Goal: Task Accomplishment & Management: Use online tool/utility

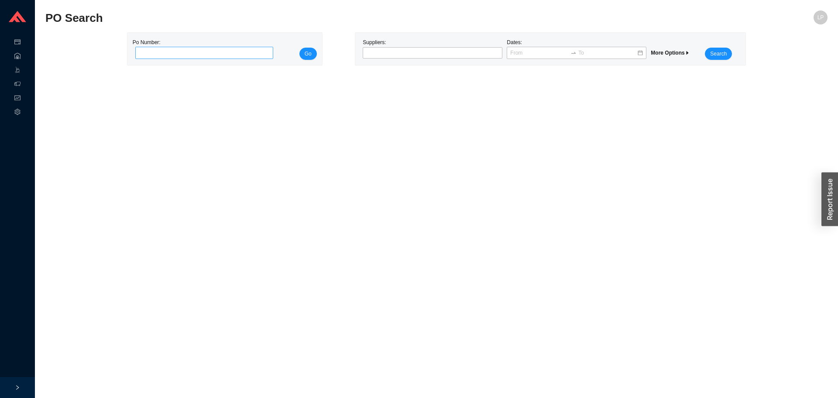
click at [271, 50] on input "tel" at bounding box center [204, 53] width 138 height 12
type input "985673"
drag, startPoint x: 291, startPoint y: 49, endPoint x: 299, endPoint y: 48, distance: 8.0
click at [296, 48] on div "Po Number: 985673 Go" at bounding box center [225, 49] width 184 height 22
click at [303, 49] on button "Go" at bounding box center [307, 54] width 17 height 12
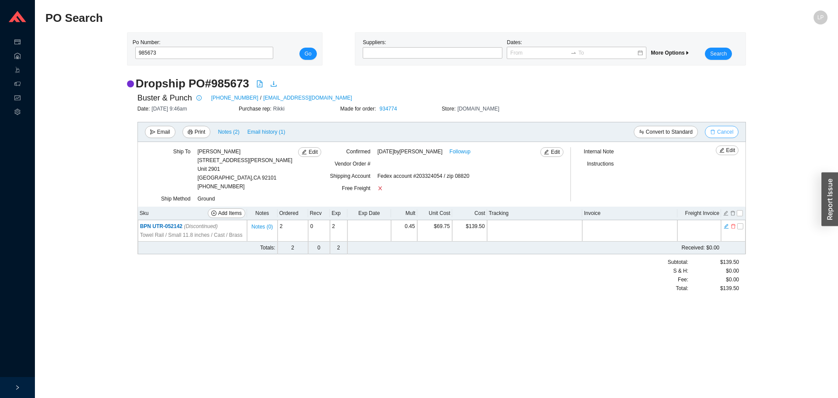
click at [732, 131] on span "Cancel" at bounding box center [725, 131] width 16 height 9
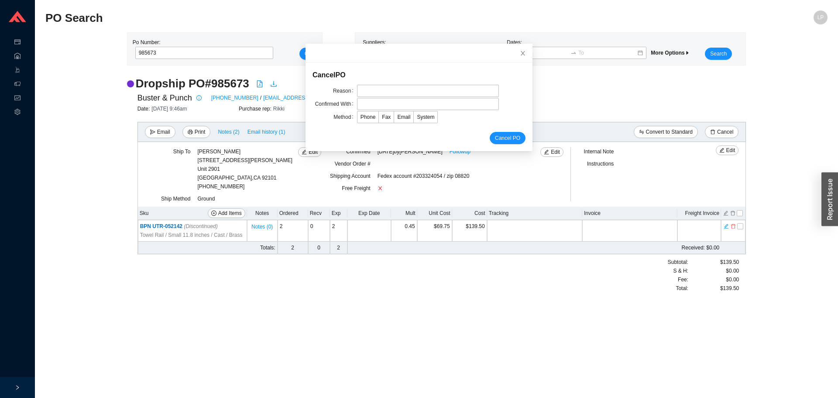
click at [363, 78] on div "Cancel PO" at bounding box center [419, 75] width 213 height 12
click at [361, 88] on input "text" at bounding box center [428, 91] width 142 height 12
type input "discontinued"
click at [380, 105] on input "text" at bounding box center [428, 104] width 142 height 12
type input "natalie"
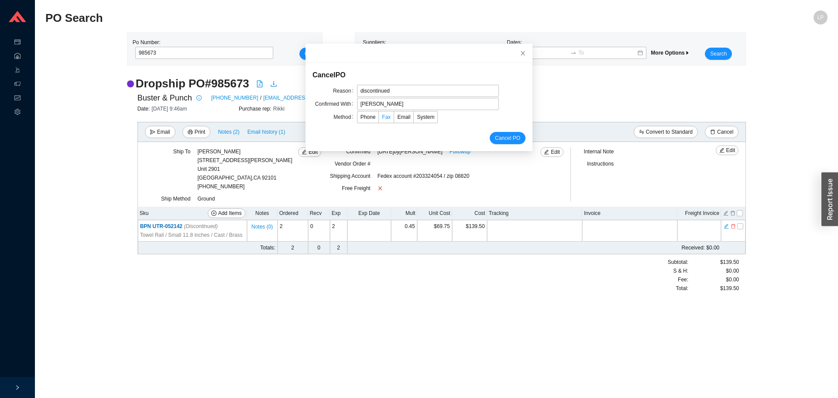
drag, startPoint x: 371, startPoint y: 131, endPoint x: 386, endPoint y: 121, distance: 18.0
click at [371, 131] on form "Cancel PO Reason discontinued Confirmed With natalie Method Phone Fax Email Sys…" at bounding box center [419, 106] width 213 height 75
click at [399, 114] on span "Email" at bounding box center [403, 117] width 13 height 6
click at [394, 119] on input "Email" at bounding box center [394, 119] width 0 height 0
click at [495, 136] on span "Cancel PO" at bounding box center [507, 138] width 25 height 9
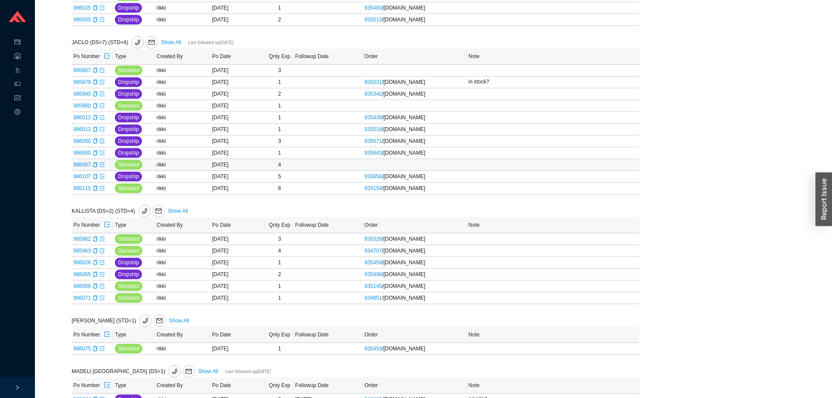
scroll to position [1024, 0]
click at [102, 191] on icon "export" at bounding box center [102, 188] width 5 height 5
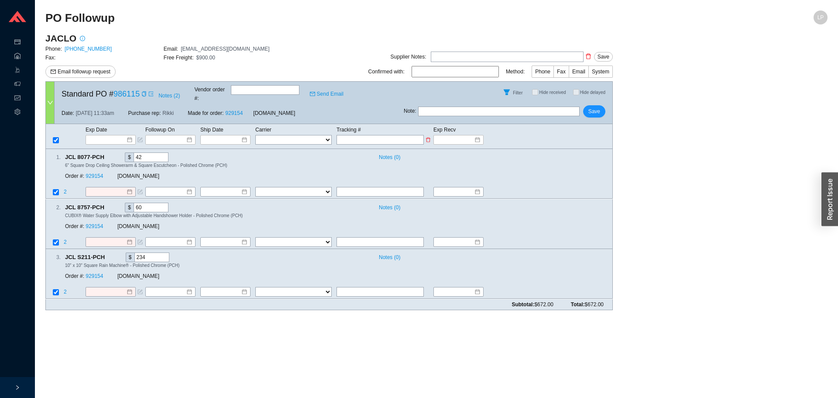
drag, startPoint x: 376, startPoint y: 132, endPoint x: 320, endPoint y: 133, distance: 56.3
click at [375, 135] on input "text" at bounding box center [380, 140] width 87 height 10
paste input "470472162112"
type input "470472162112"
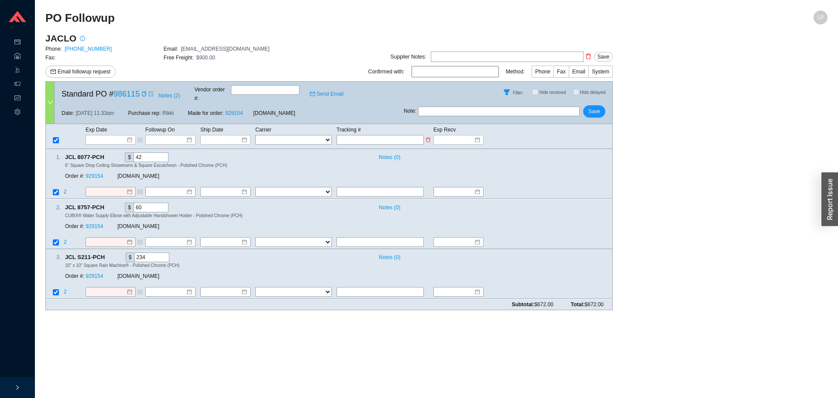
type input "470472162112"
click at [304, 135] on select "FedEx UPS ---------------- 2 Day Transportation INC A&B Freight A. Duie Pyle AA…" at bounding box center [293, 140] width 76 height 10
select select "1"
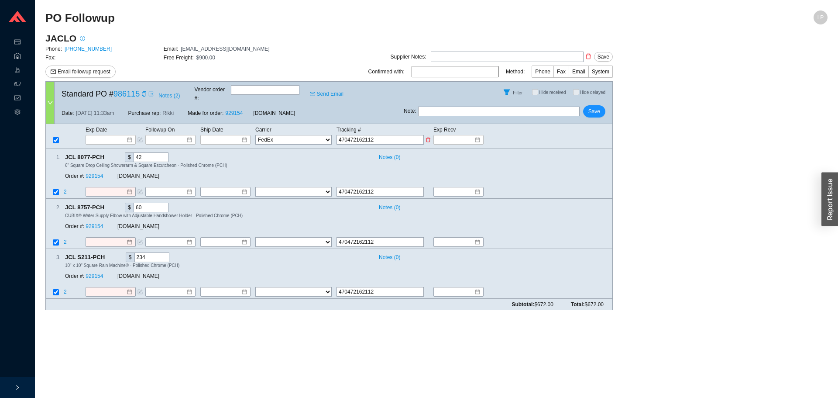
click at [255, 135] on select "FedEx UPS ---------------- 2 Day Transportation INC A&B Freight A. Duie Pyle AA…" at bounding box center [293, 140] width 76 height 10
select select "1"
click at [220, 135] on input at bounding box center [222, 139] width 37 height 9
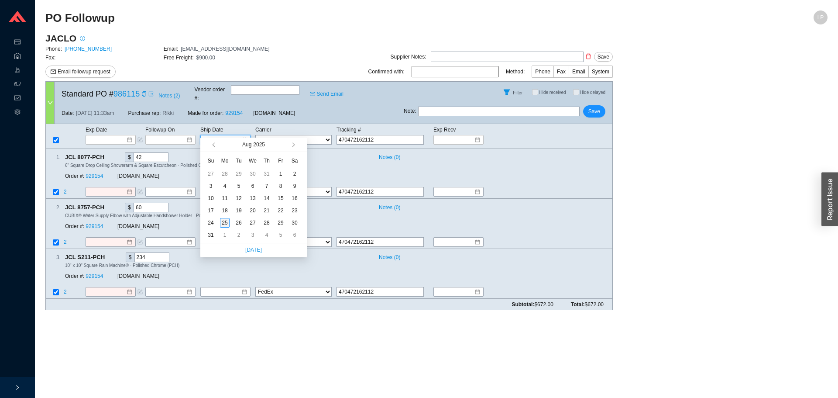
type input "[DATE]"
drag, startPoint x: 222, startPoint y: 217, endPoint x: 189, endPoint y: 196, distance: 39.1
click at [221, 217] on td "25" at bounding box center [225, 223] width 14 height 12
type input "[DATE]"
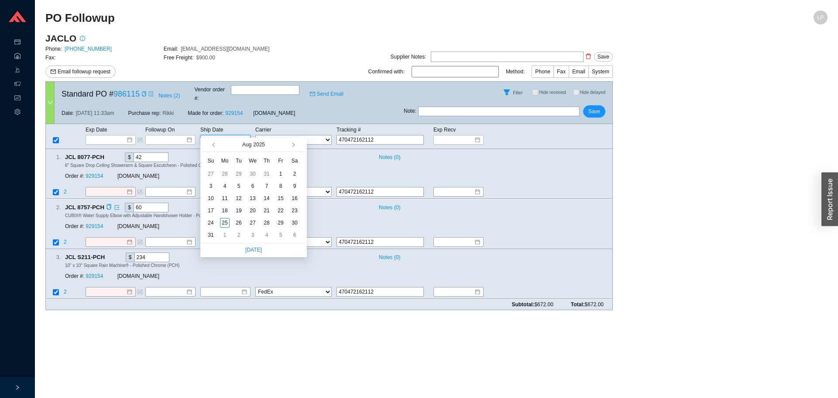
type input "[DATE]"
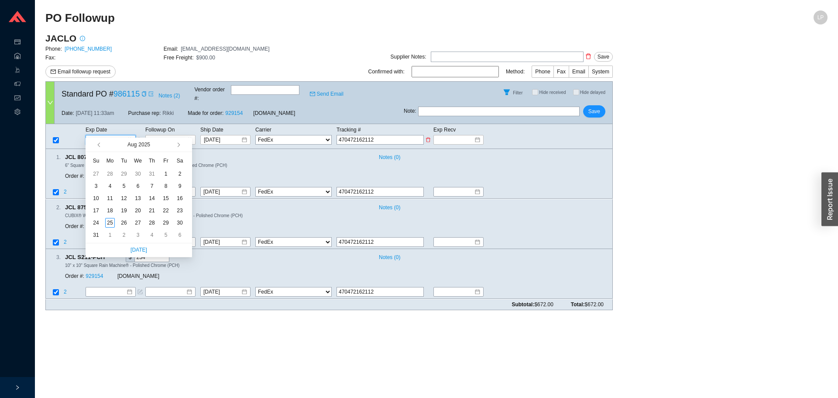
click at [93, 135] on input at bounding box center [107, 139] width 37 height 9
type input "[DATE]"
drag, startPoint x: 109, startPoint y: 221, endPoint x: 73, endPoint y: 7, distance: 217.4
click at [108, 218] on div "25" at bounding box center [110, 223] width 10 height 10
type input "[DATE]"
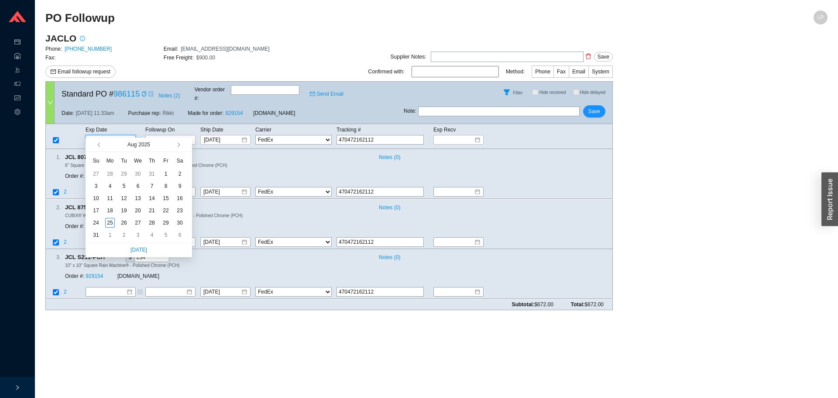
type input "[DATE]"
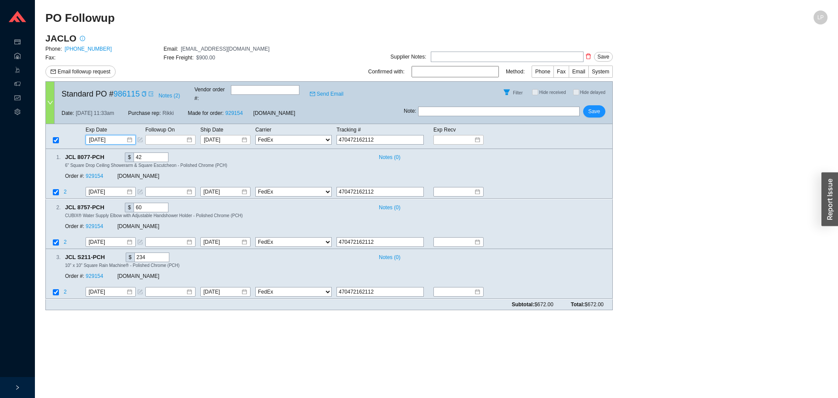
click at [479, 107] on input "text" at bounding box center [499, 112] width 162 height 10
paste input "968115"
type input "jaclo entered as 968115"
click at [592, 107] on span "Save" at bounding box center [594, 111] width 12 height 9
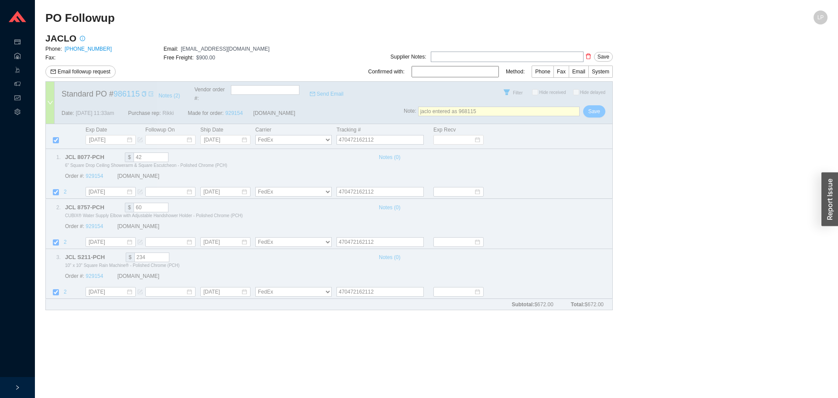
select select "1"
